Goal: Information Seeking & Learning: Learn about a topic

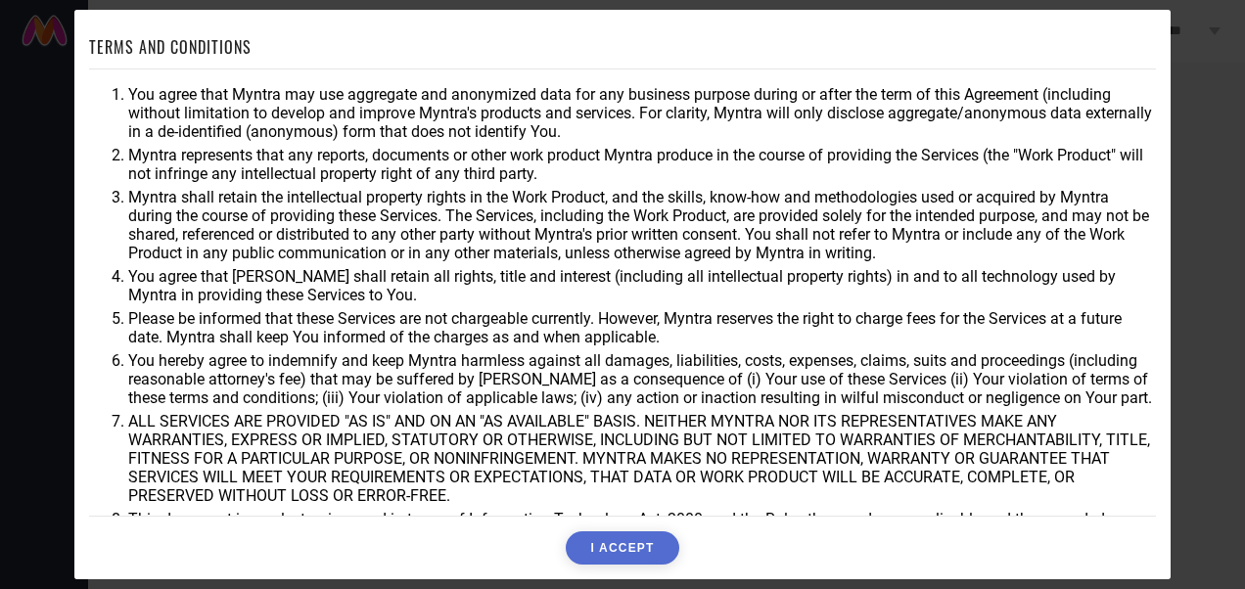
scroll to position [92, 0]
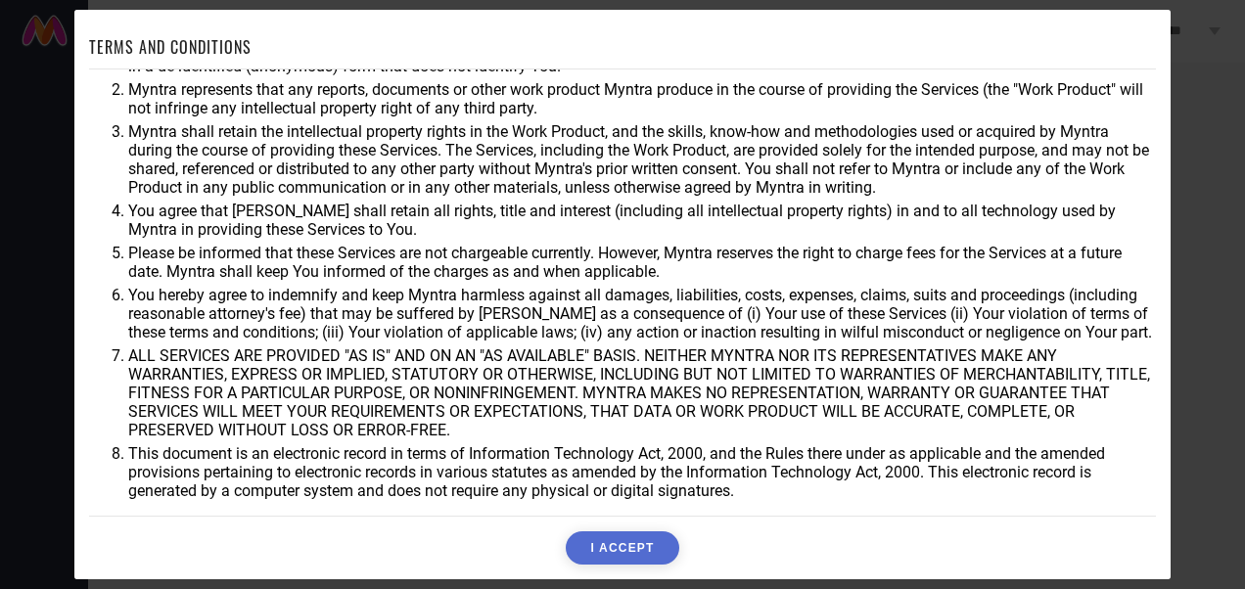
click at [610, 548] on button "I ACCEPT" at bounding box center [622, 548] width 113 height 33
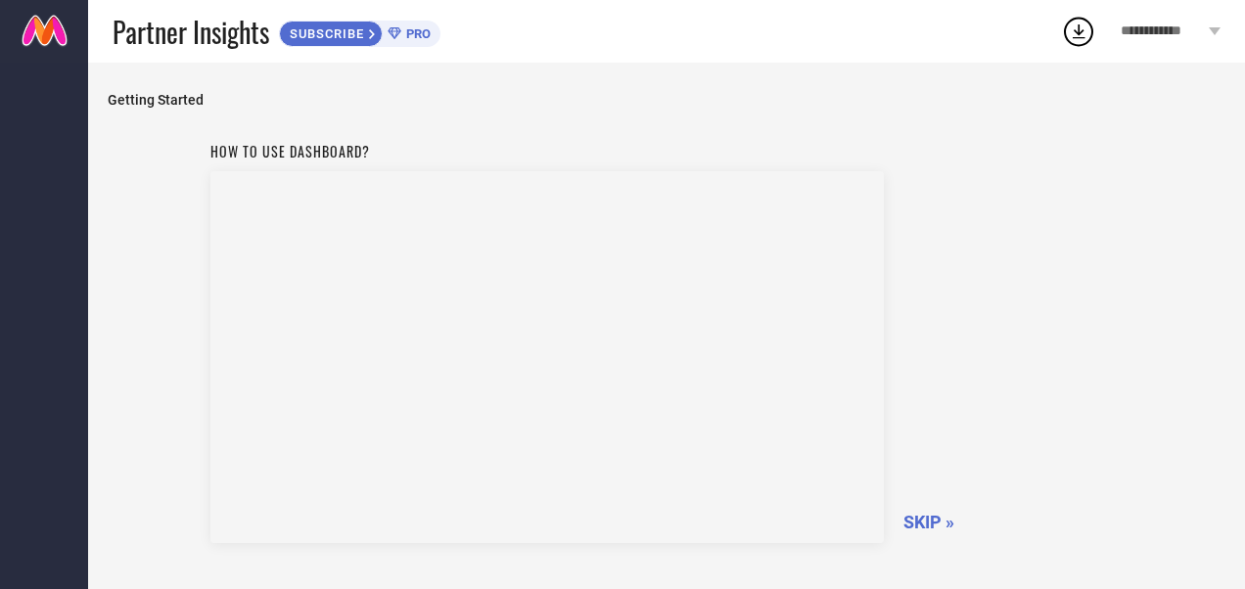
click at [927, 519] on span "SKIP »" at bounding box center [929, 522] width 51 height 21
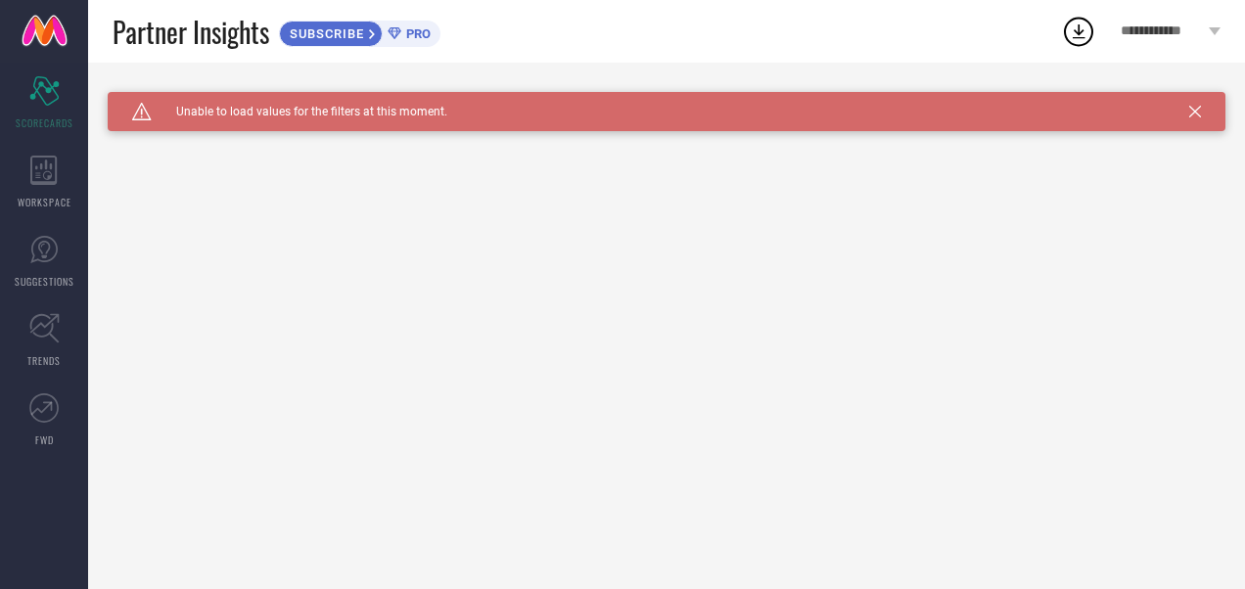
click at [407, 33] on span "PRO" at bounding box center [415, 33] width 29 height 15
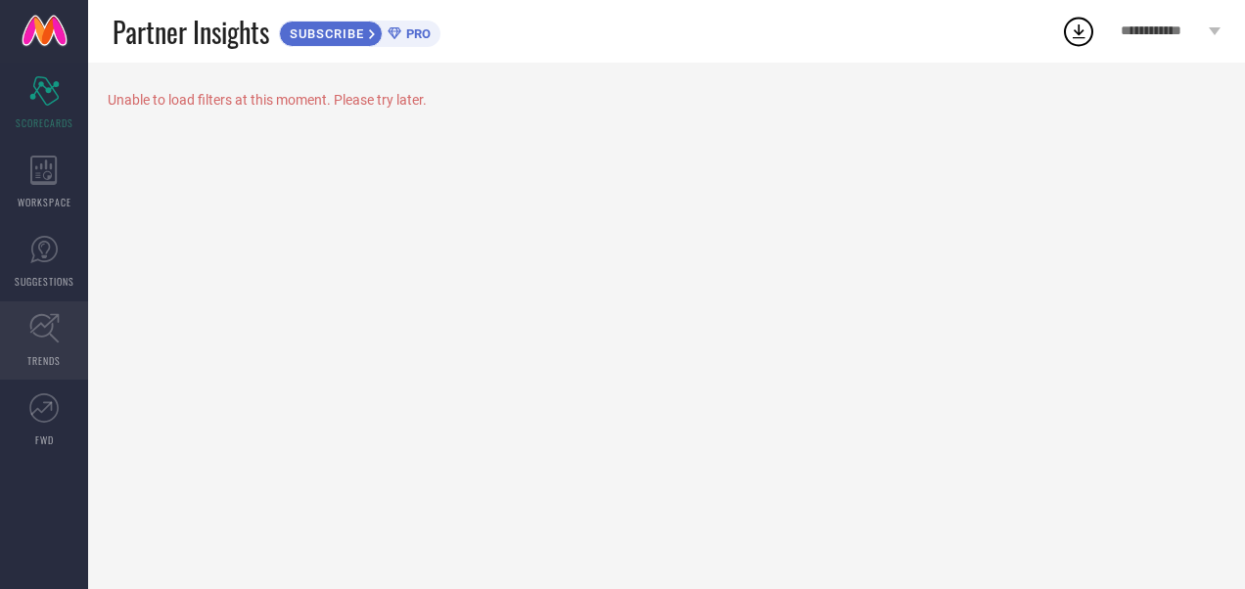
click at [55, 302] on link "TRENDS" at bounding box center [44, 340] width 88 height 78
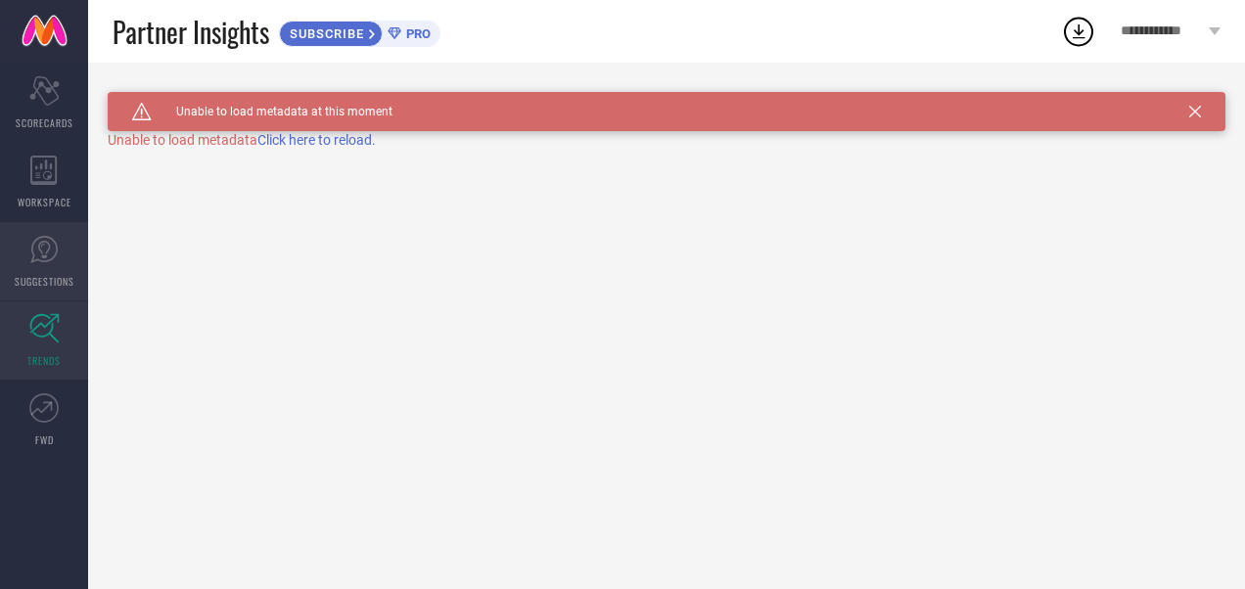
click at [35, 245] on icon at bounding box center [43, 249] width 29 height 29
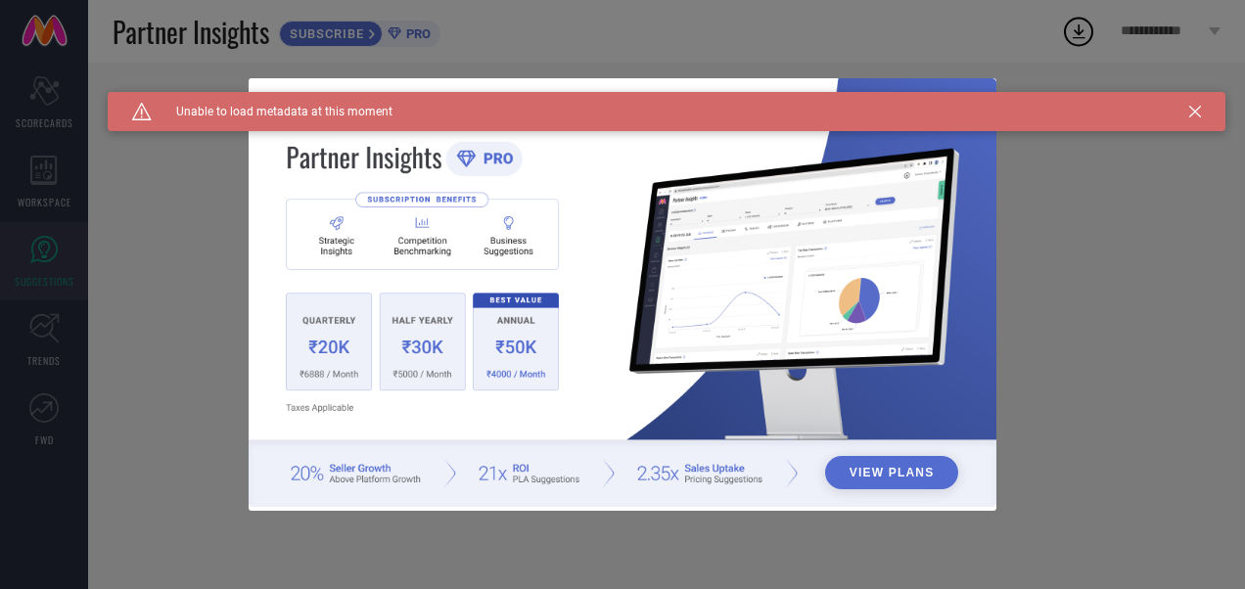
click at [136, 350] on div "View Plans" at bounding box center [622, 294] width 1245 height 589
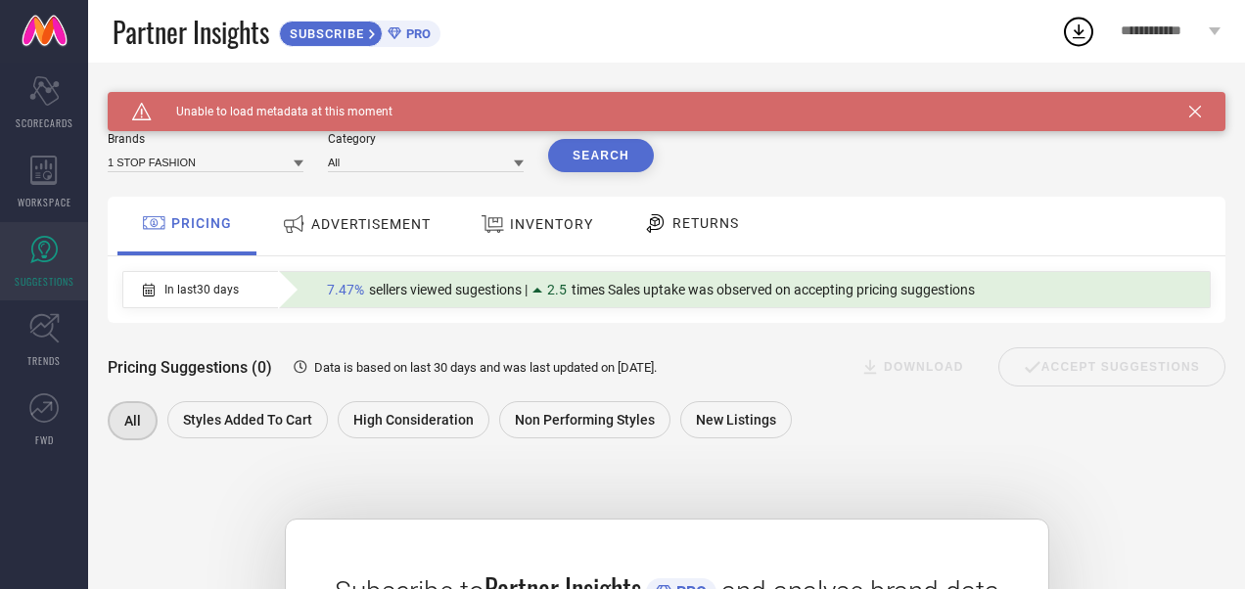
click at [1191, 106] on icon at bounding box center [1195, 112] width 12 height 12
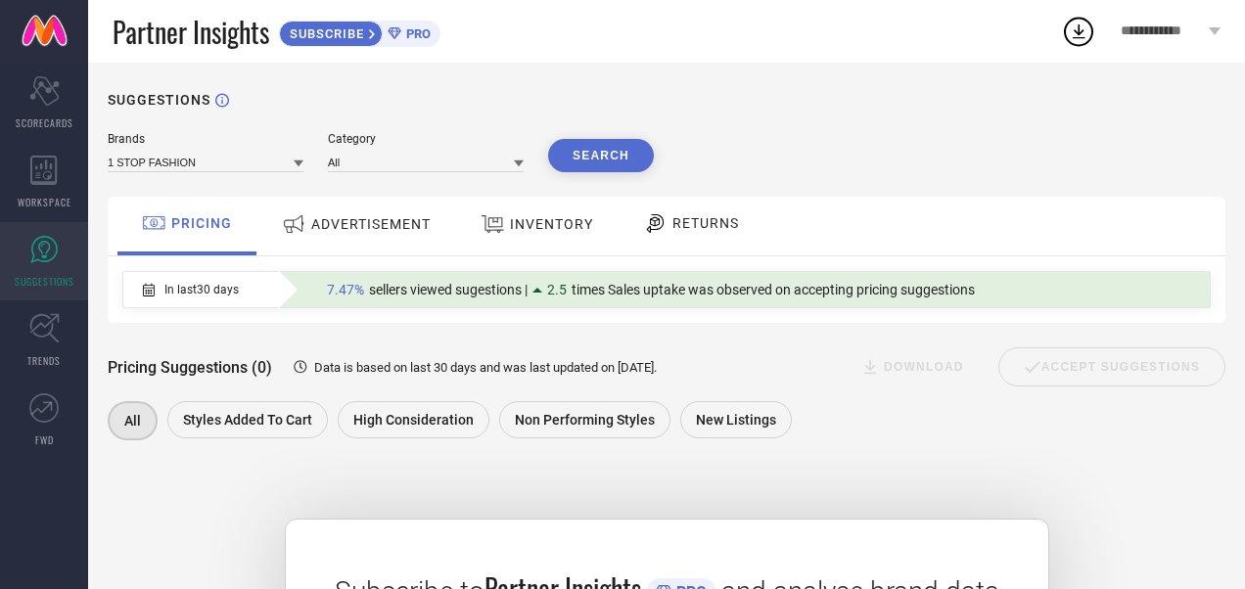
click at [378, 225] on span "ADVERTISEMENT" at bounding box center [370, 224] width 119 height 16
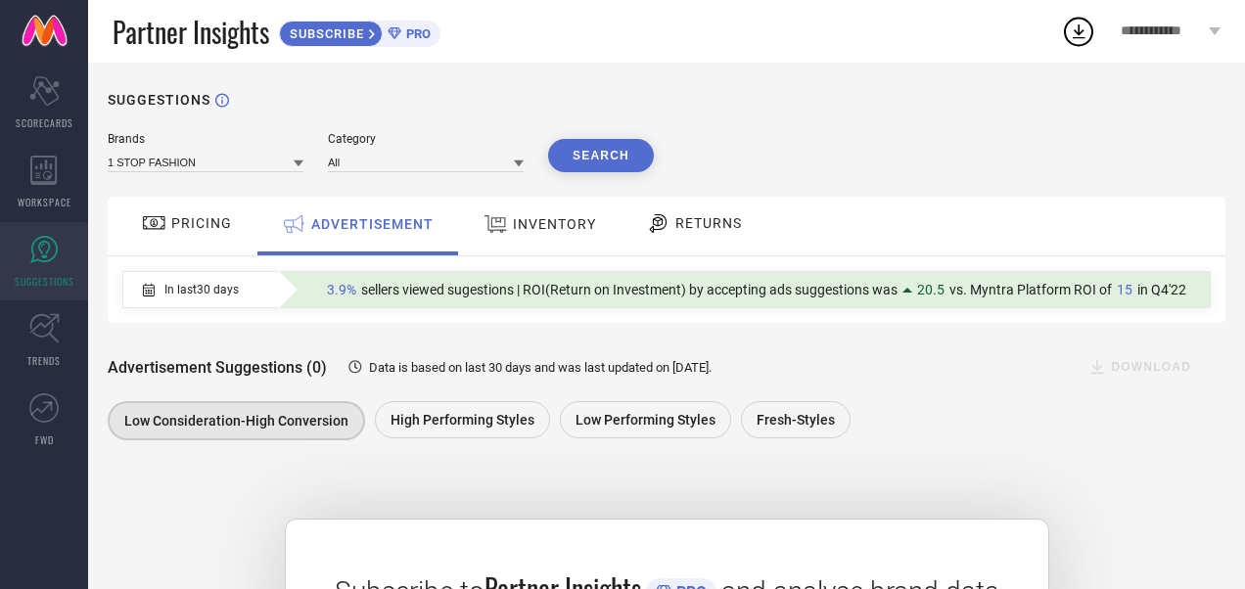
click at [564, 235] on div "INVENTORY" at bounding box center [540, 224] width 122 height 35
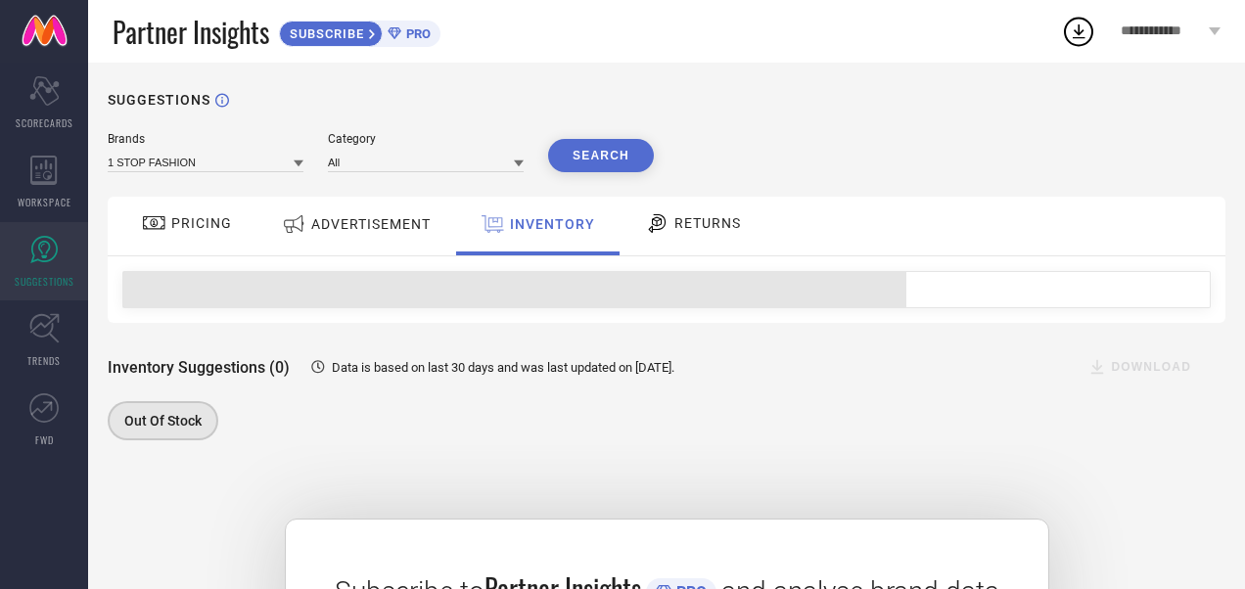
click at [685, 229] on span "RETURNS" at bounding box center [707, 223] width 67 height 16
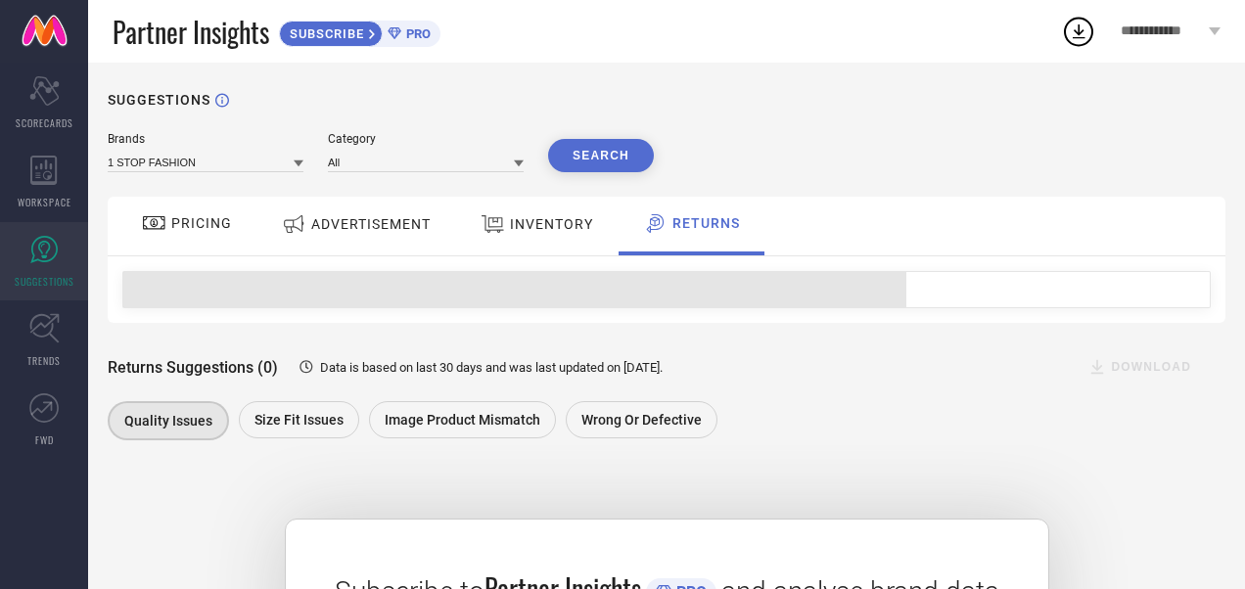
click at [196, 224] on span "PRICING" at bounding box center [201, 223] width 61 height 16
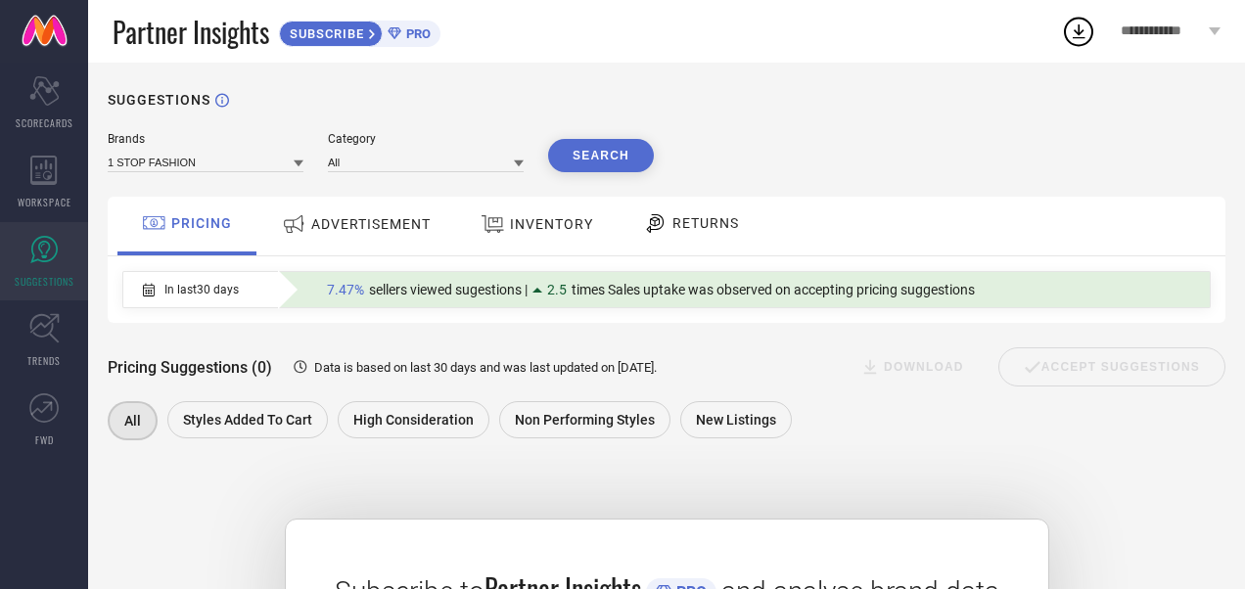
click at [300, 168] on icon at bounding box center [299, 164] width 10 height 10
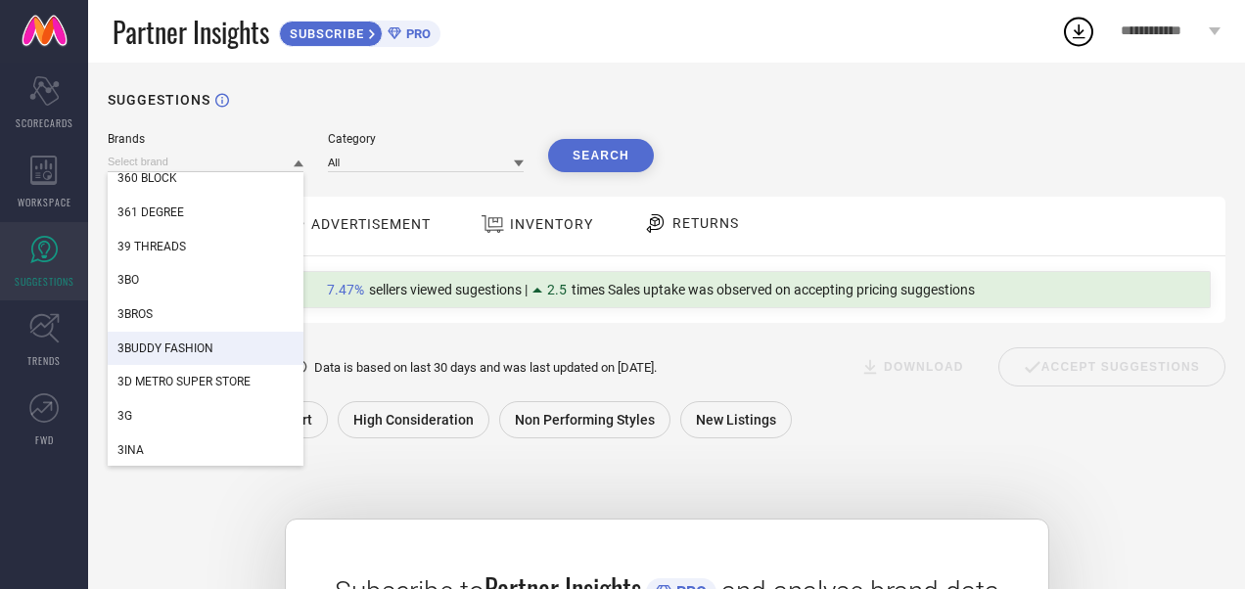
scroll to position [1175, 0]
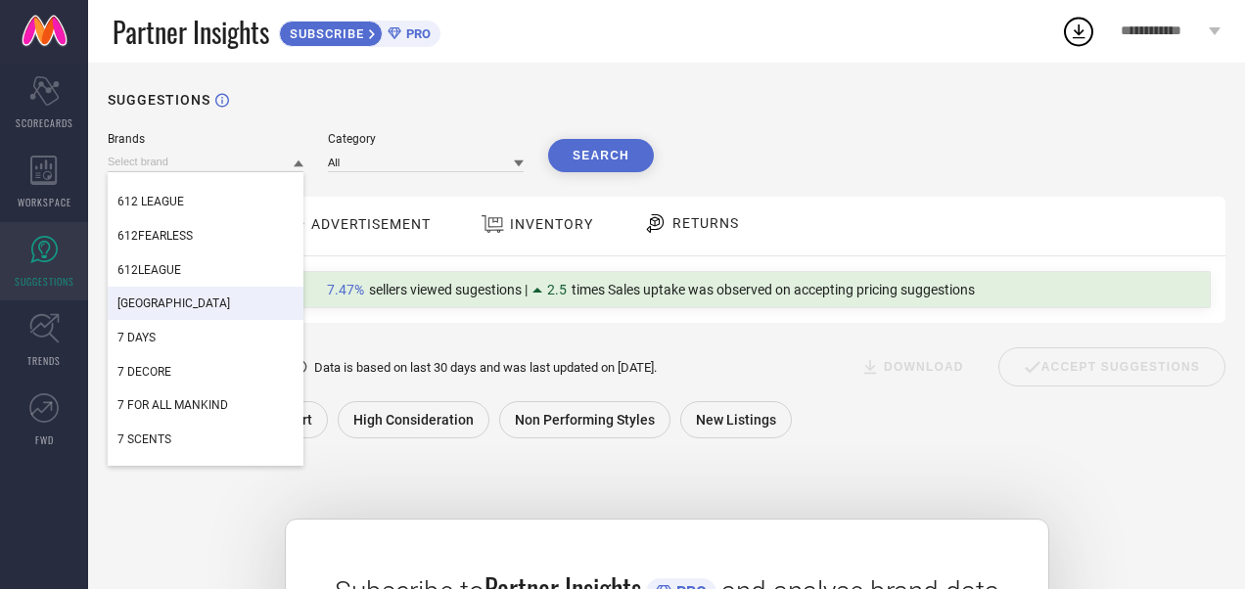
click at [448, 105] on div "SUGGESTIONS" at bounding box center [667, 100] width 1118 height 16
